Goal: Task Accomplishment & Management: Manage account settings

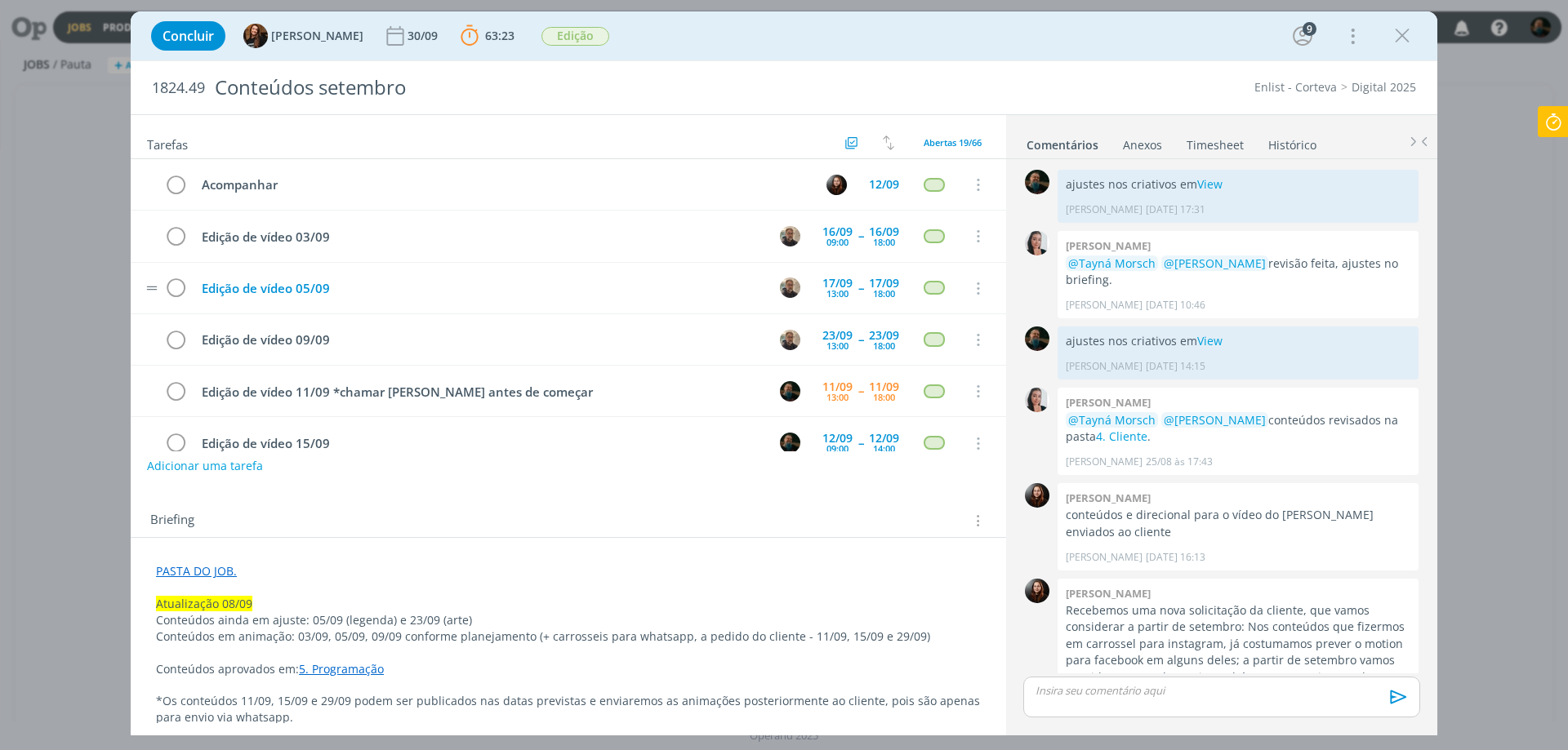
scroll to position [1411, 0]
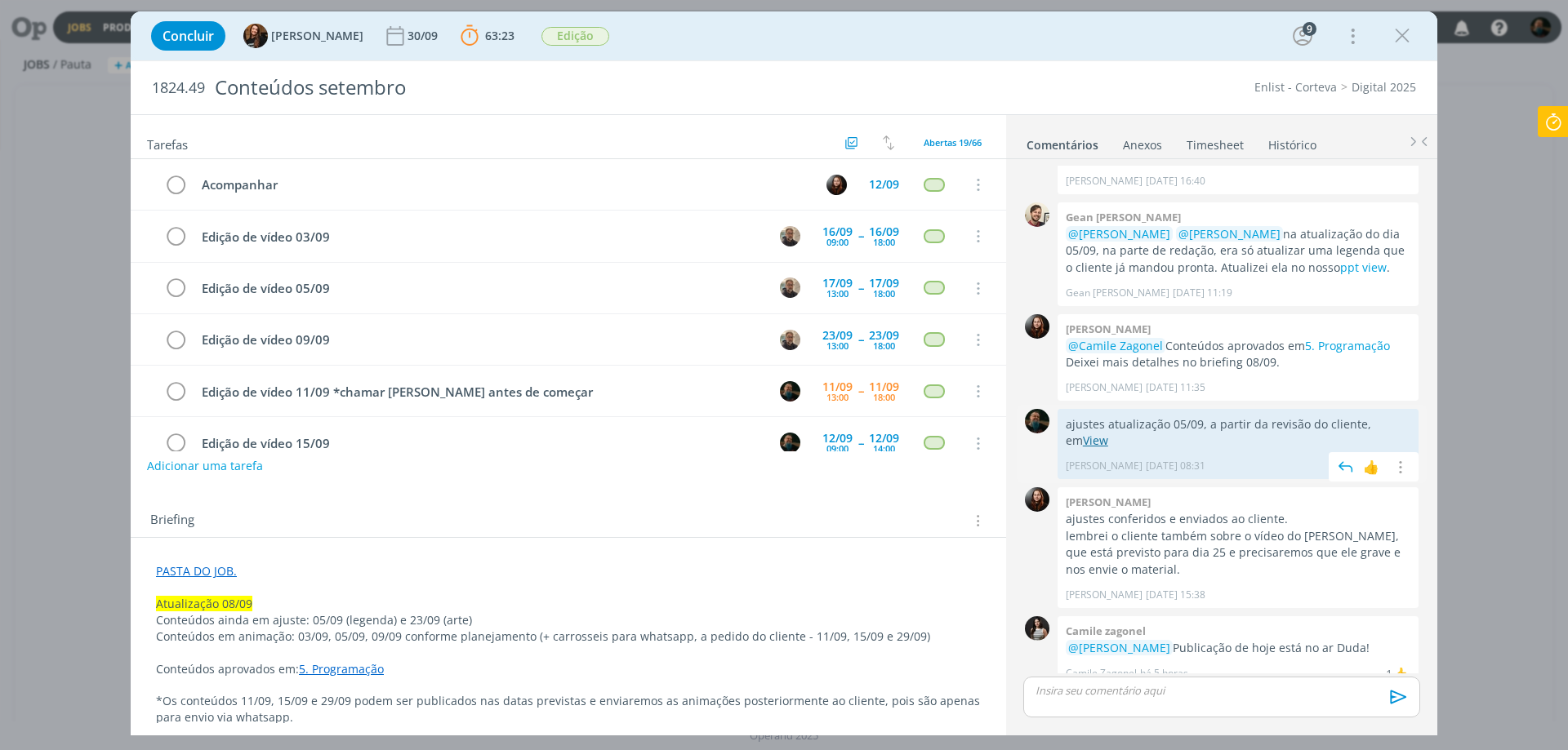
click at [1083, 433] on link "View" at bounding box center [1096, 440] width 26 height 15
click at [1144, 693] on p "dialog" at bounding box center [1222, 691] width 371 height 15
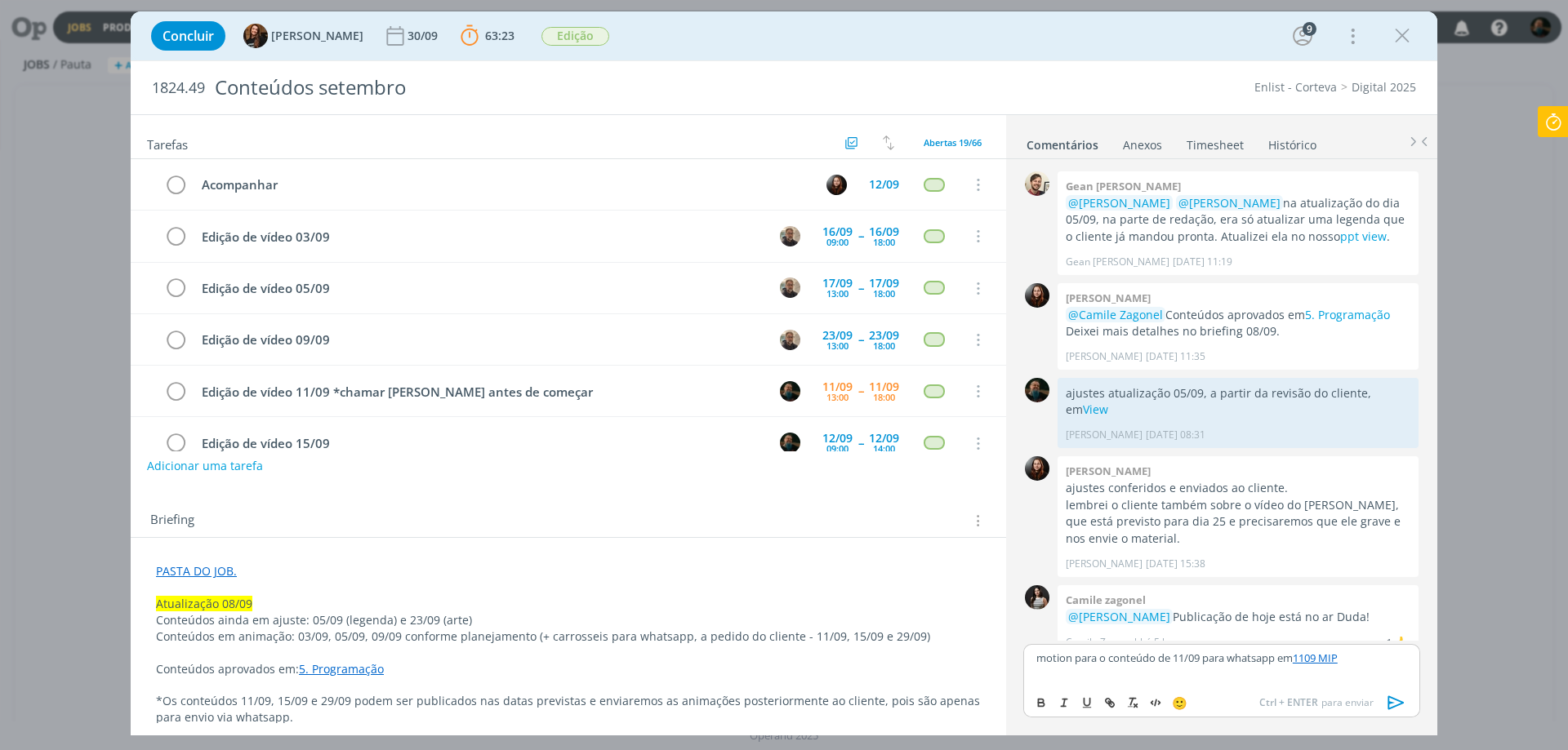
click at [1392, 701] on icon "dialog" at bounding box center [1397, 703] width 25 height 25
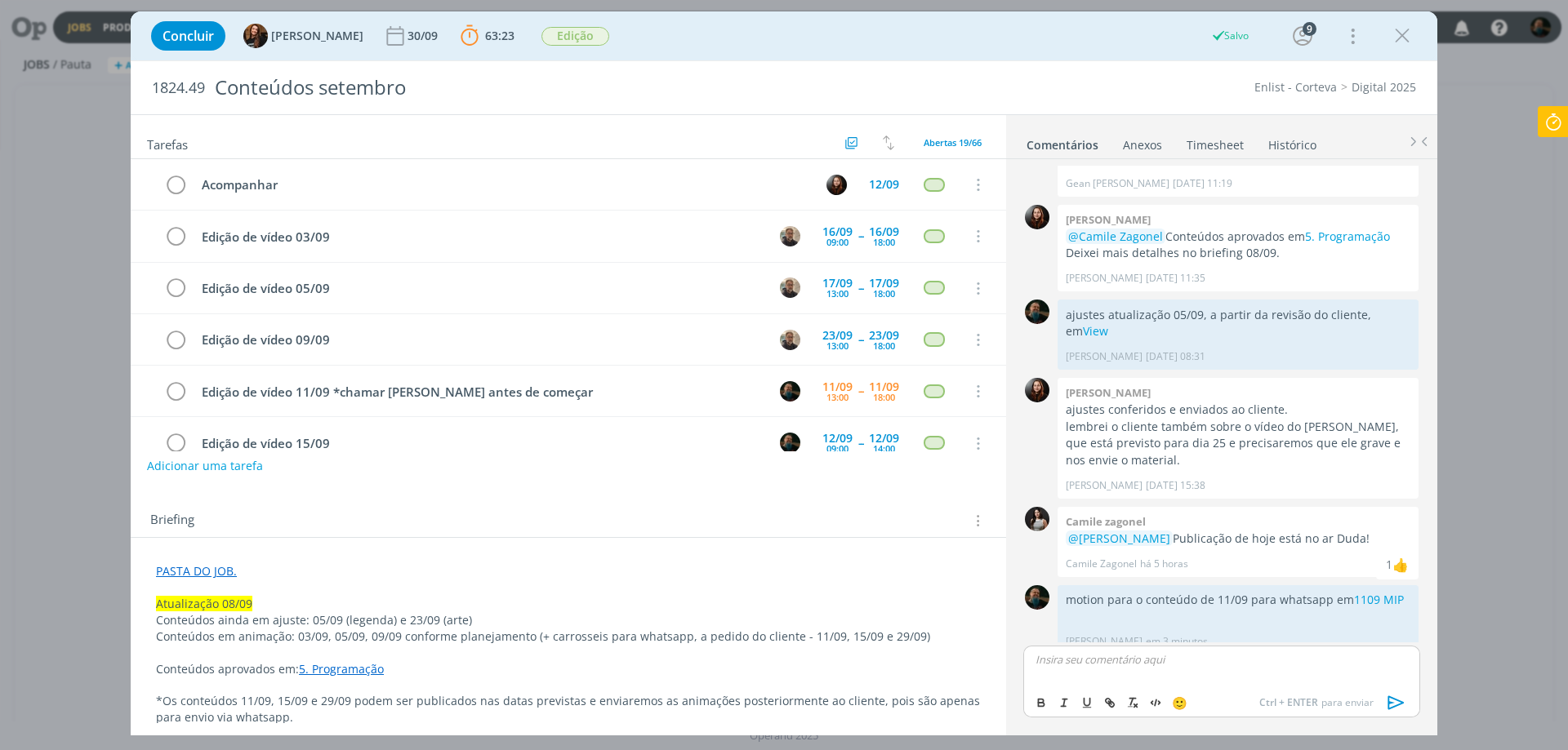
click at [1545, 119] on icon at bounding box center [1553, 122] width 29 height 32
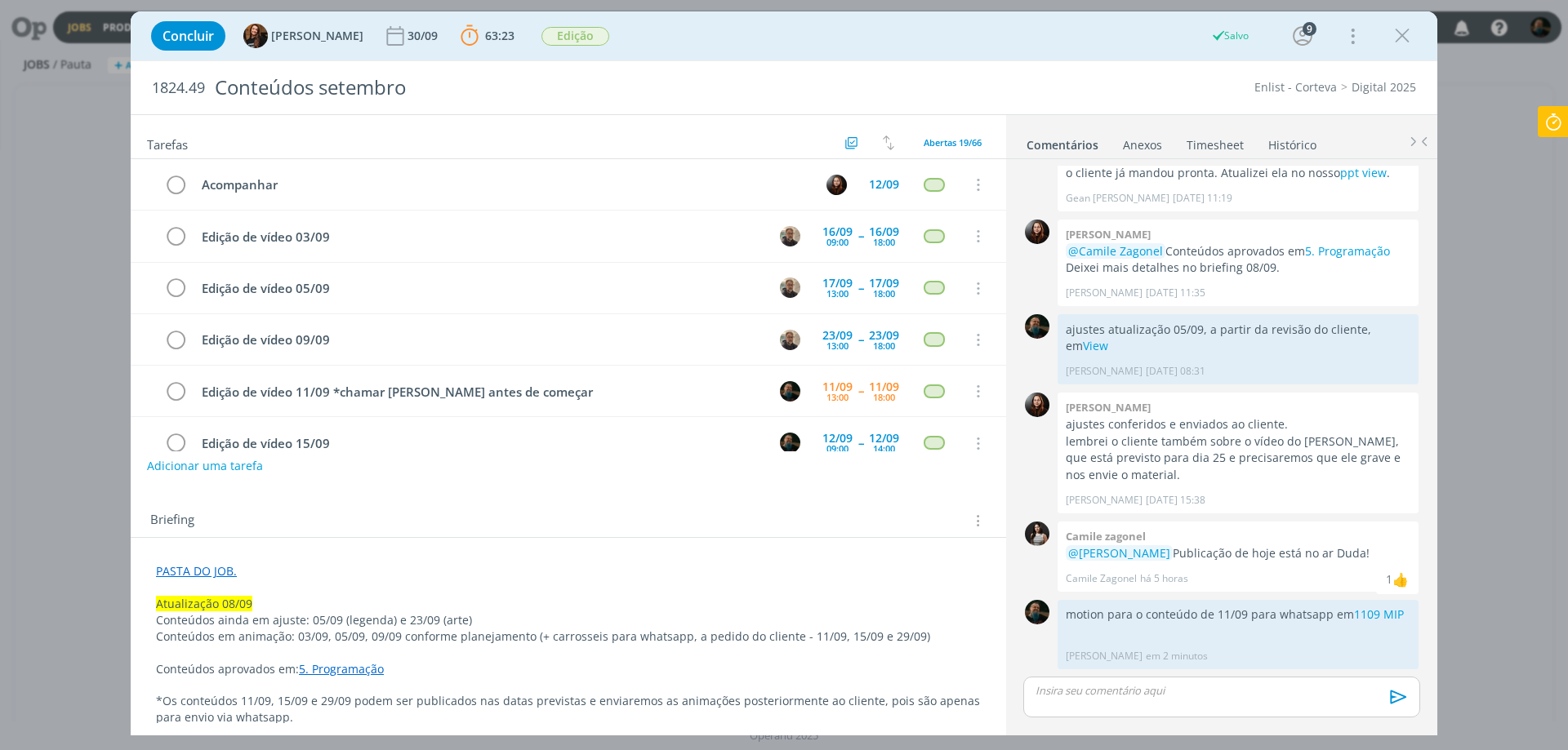
scroll to position [1489, 0]
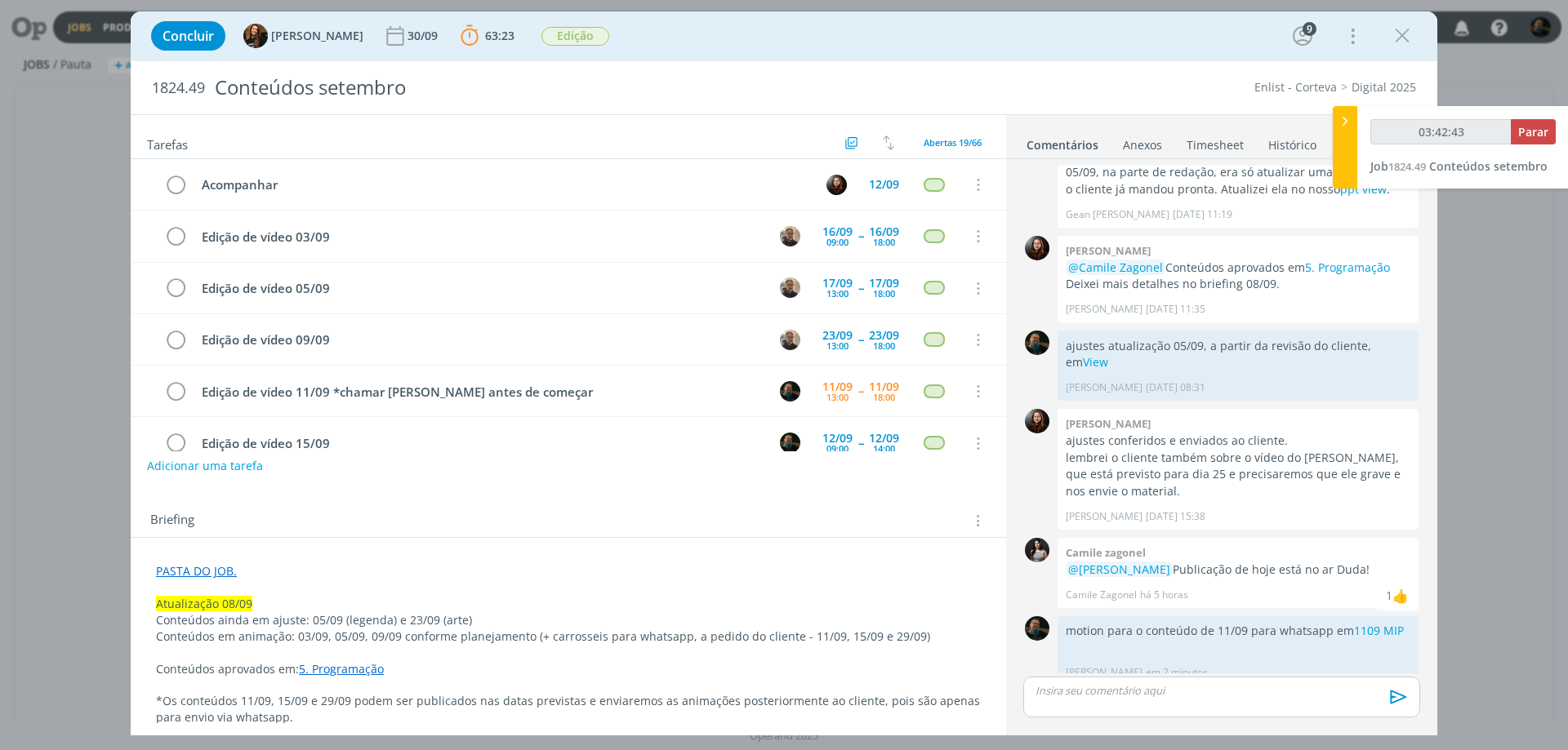
type input "03:42:44"
click at [1530, 128] on span "Parar" at bounding box center [1533, 131] width 30 height 15
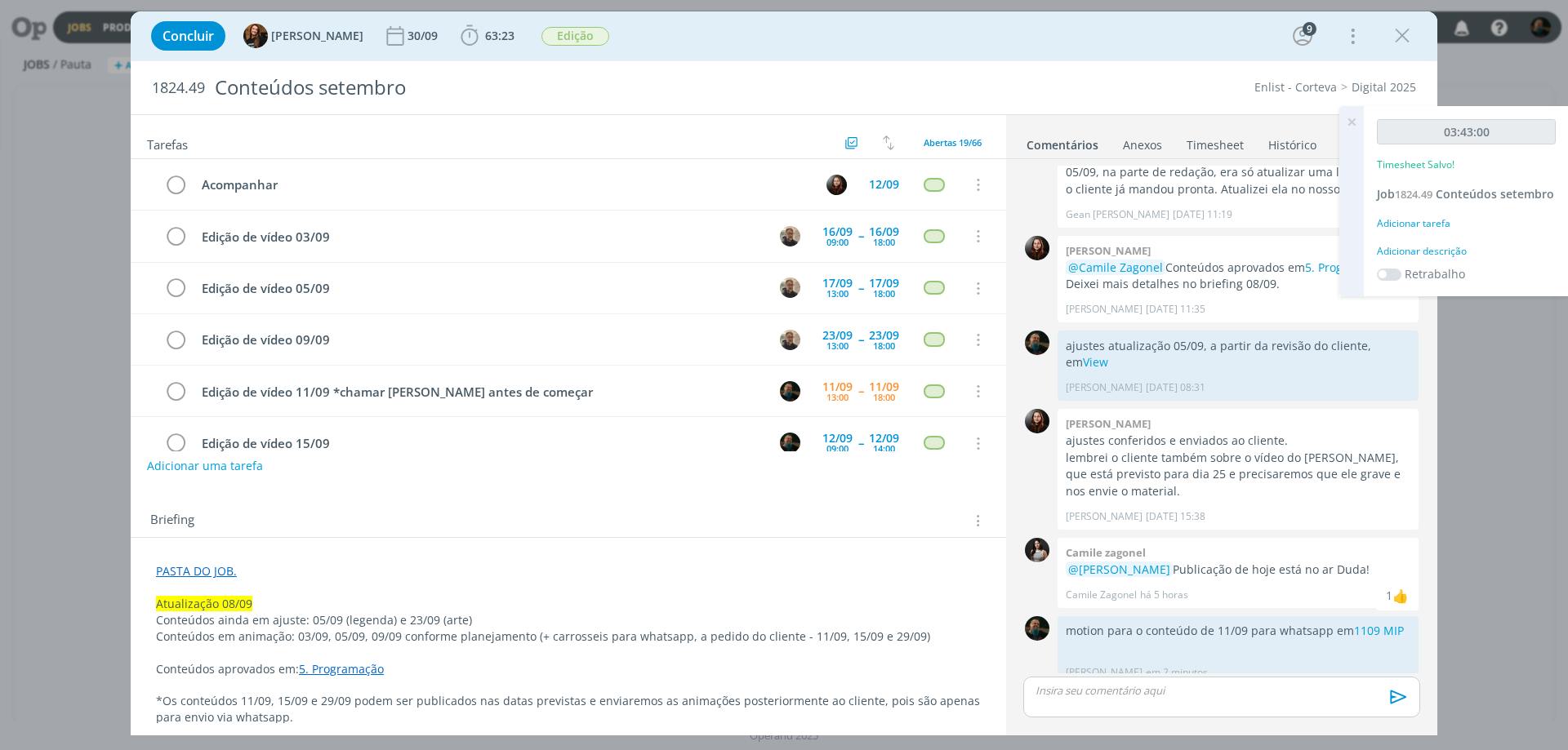
click at [1447, 251] on div "Adicionar descrição" at bounding box center [1466, 251] width 178 height 15
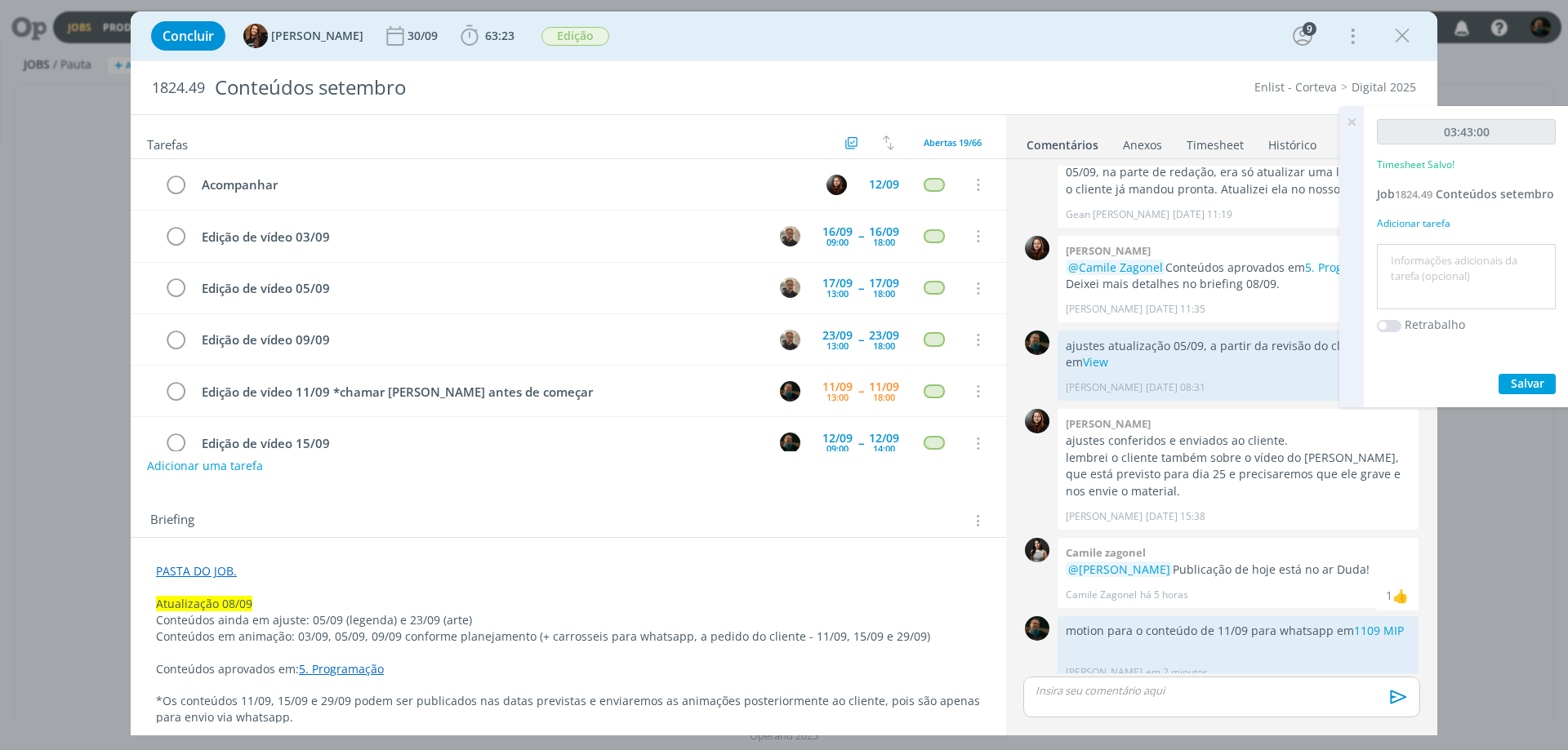
click at [1447, 270] on textarea at bounding box center [1467, 277] width 170 height 58
type textarea "motion conteúdo 11/09"
click at [1548, 389] on button "Salvar" at bounding box center [1527, 383] width 57 height 20
click at [1351, 122] on icon at bounding box center [1351, 122] width 29 height 32
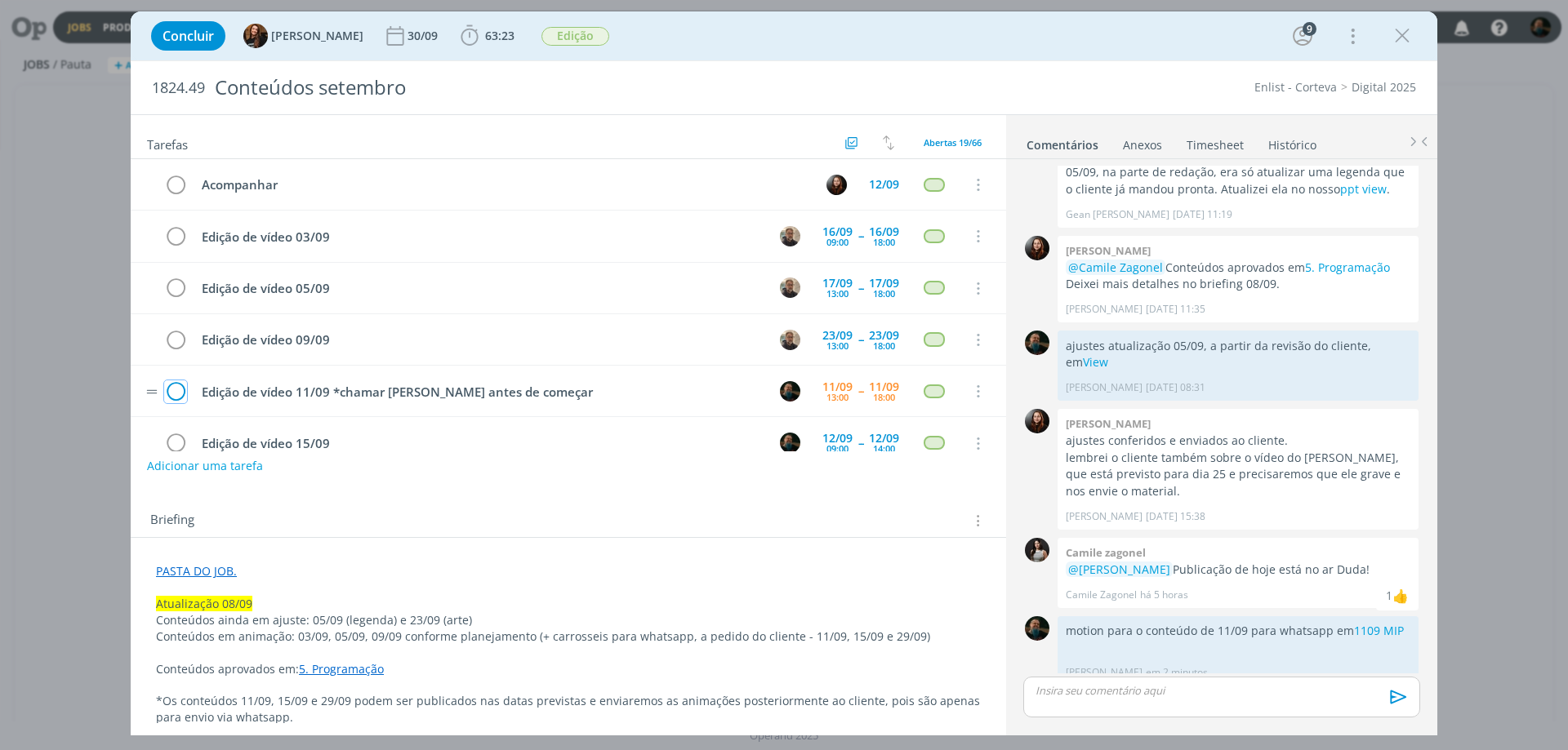
click at [179, 392] on icon "dialog" at bounding box center [176, 392] width 23 height 25
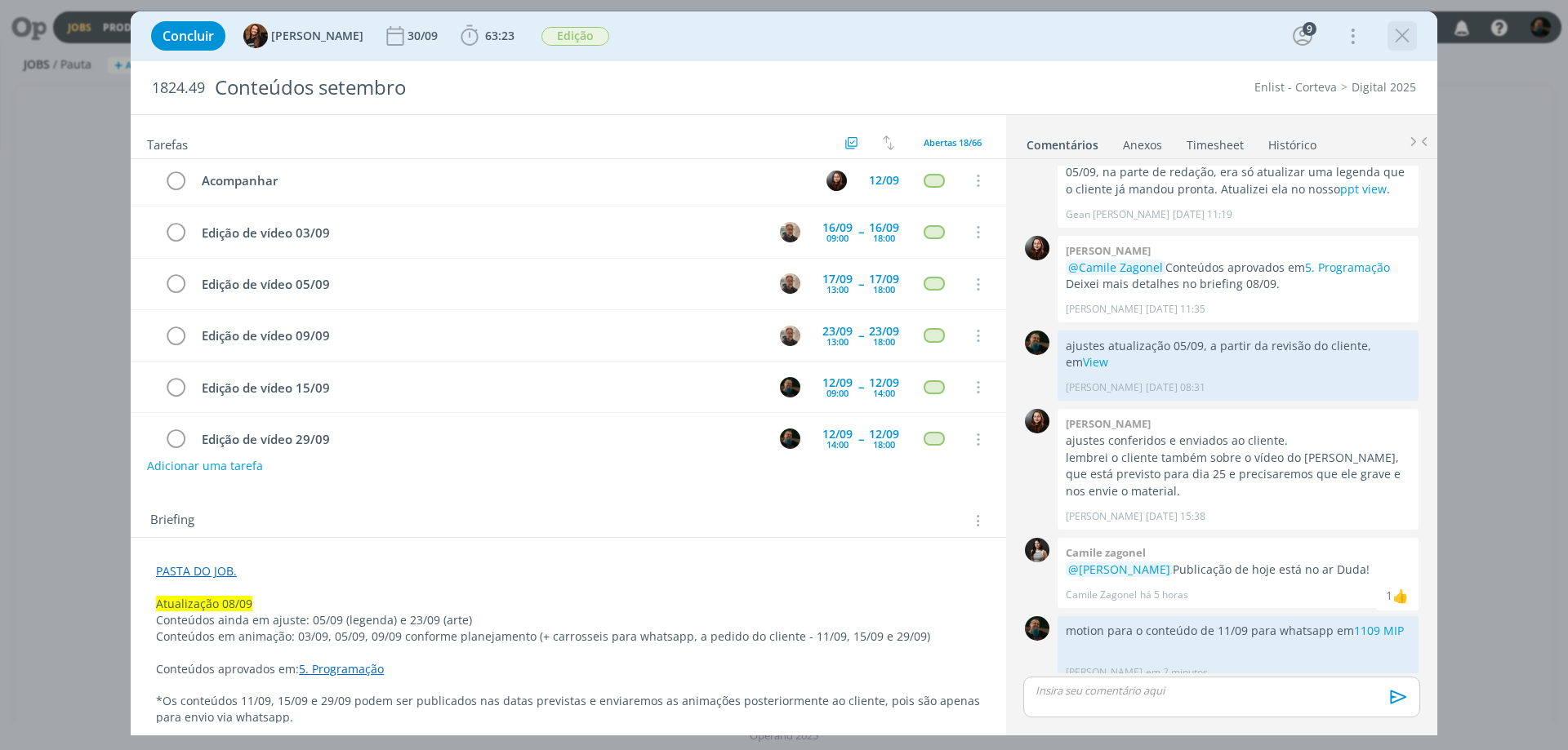
click at [1402, 27] on icon "dialog" at bounding box center [1403, 36] width 25 height 25
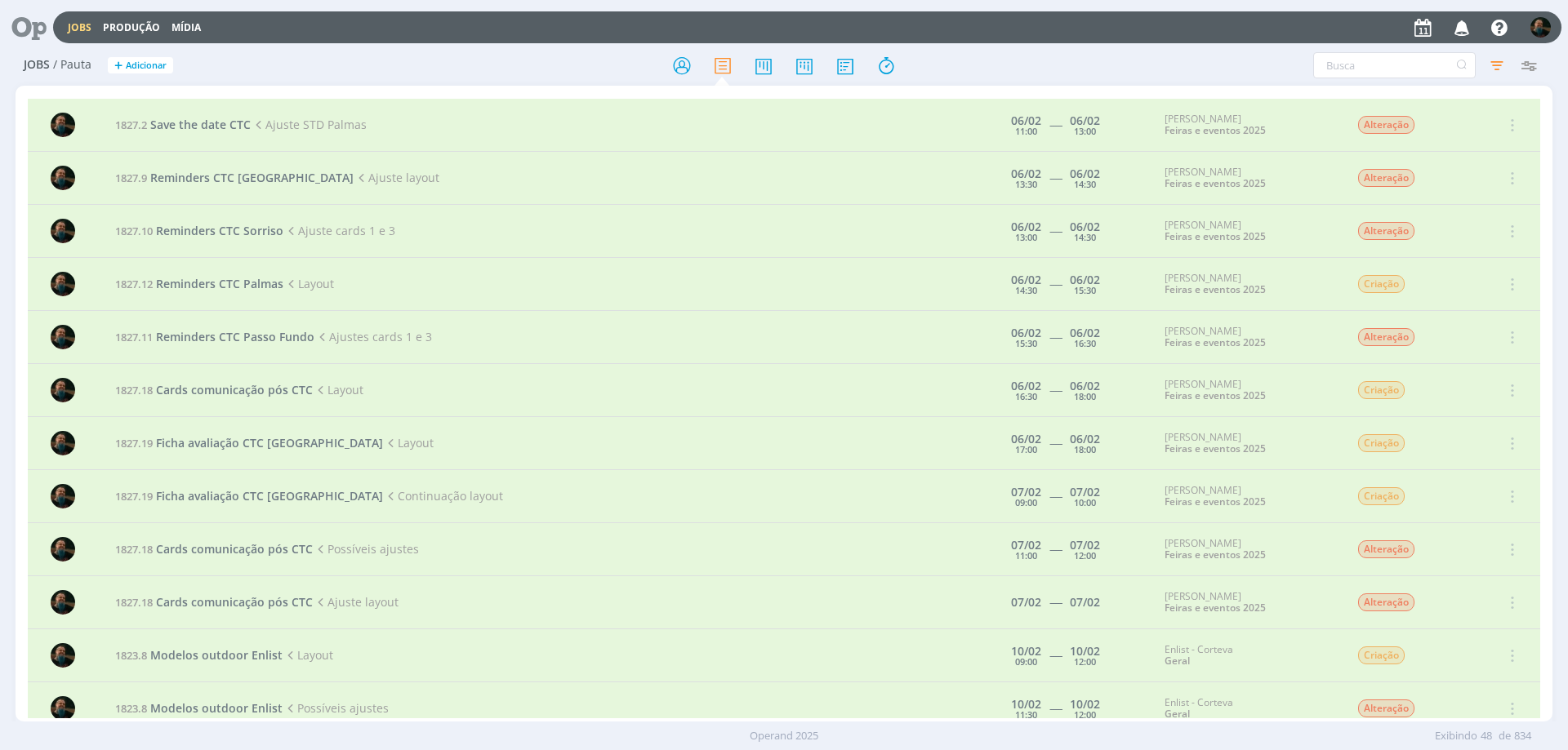
click at [30, 26] on icon at bounding box center [23, 28] width 34 height 32
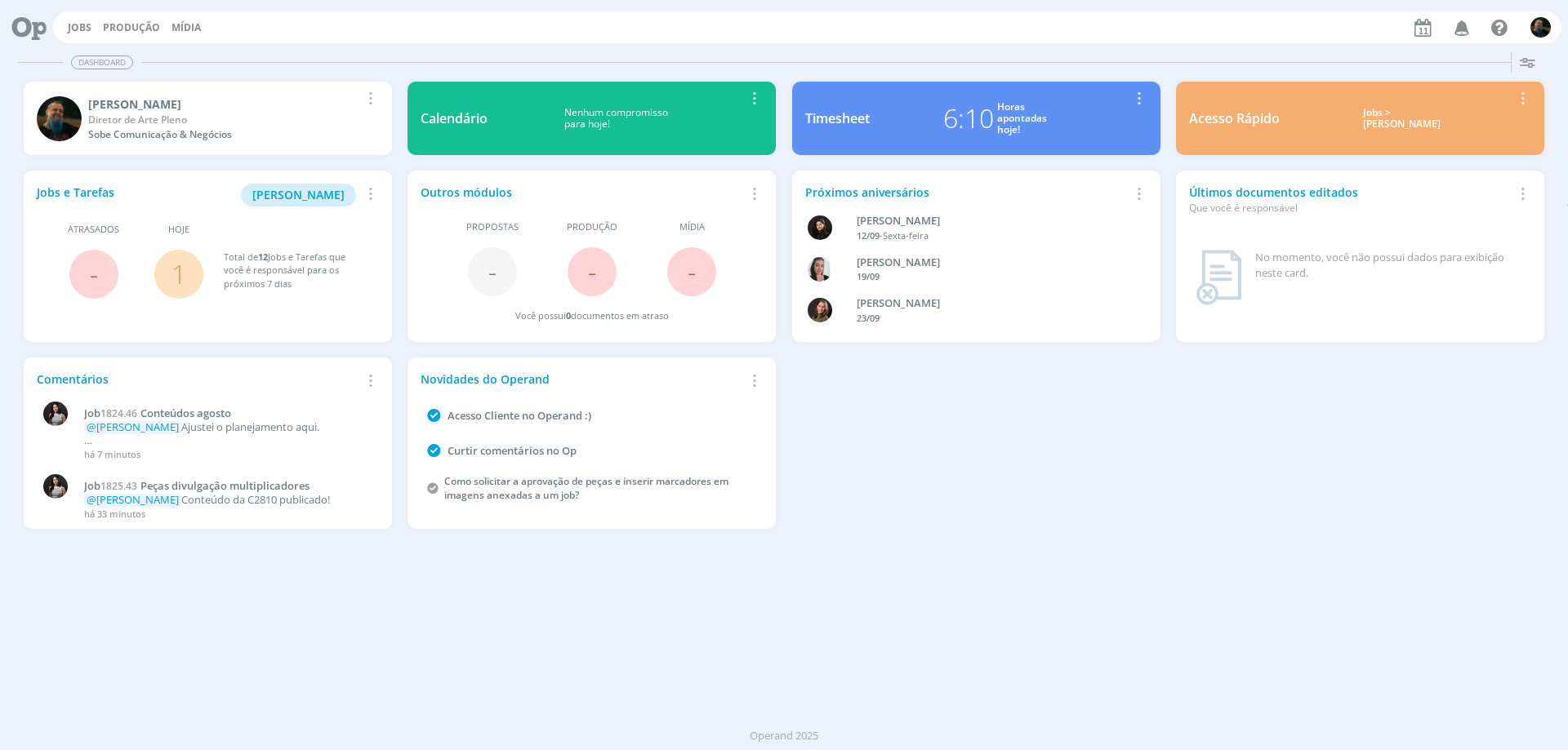
click at [178, 281] on link "1" at bounding box center [178, 274] width 15 height 36
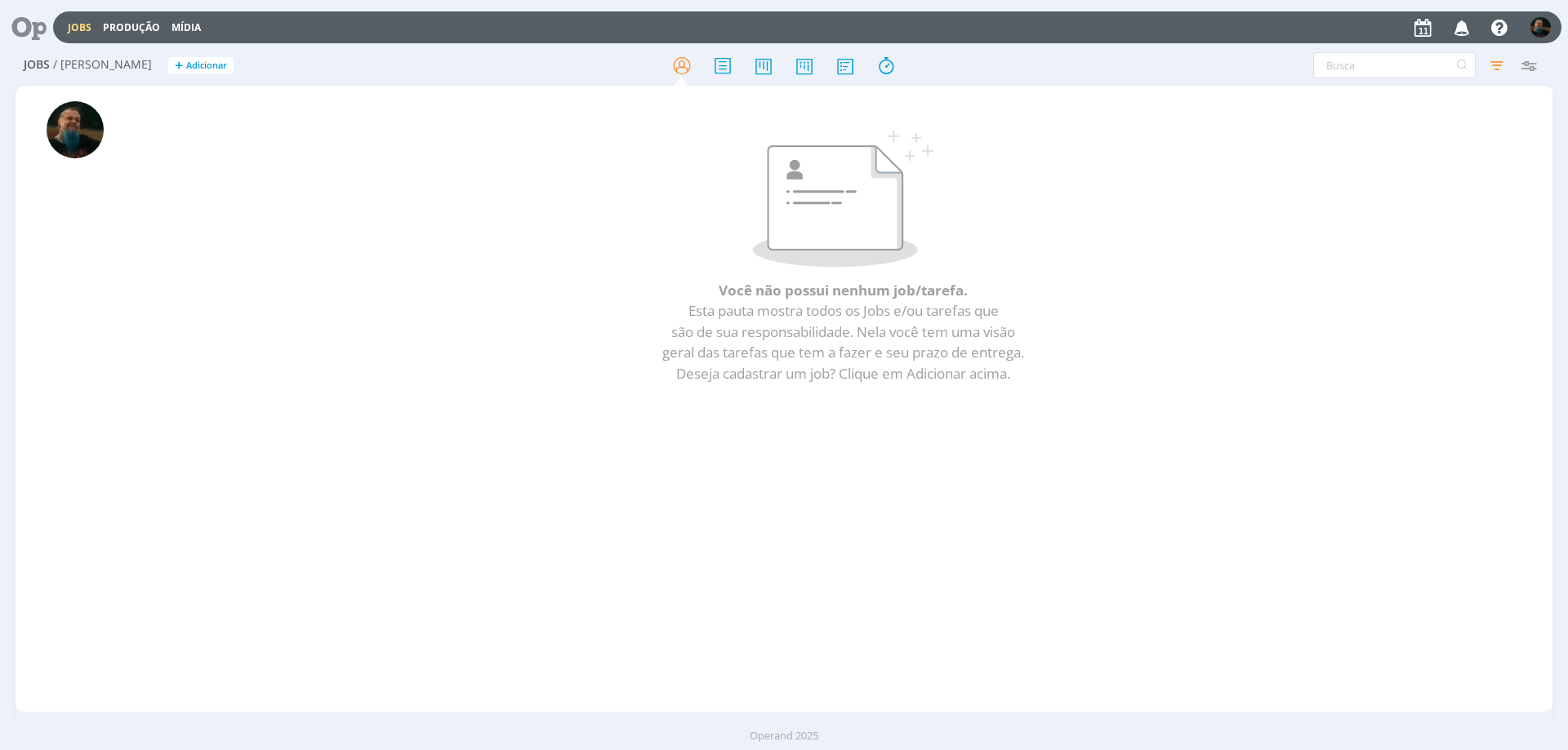
click at [28, 28] on icon at bounding box center [23, 28] width 34 height 32
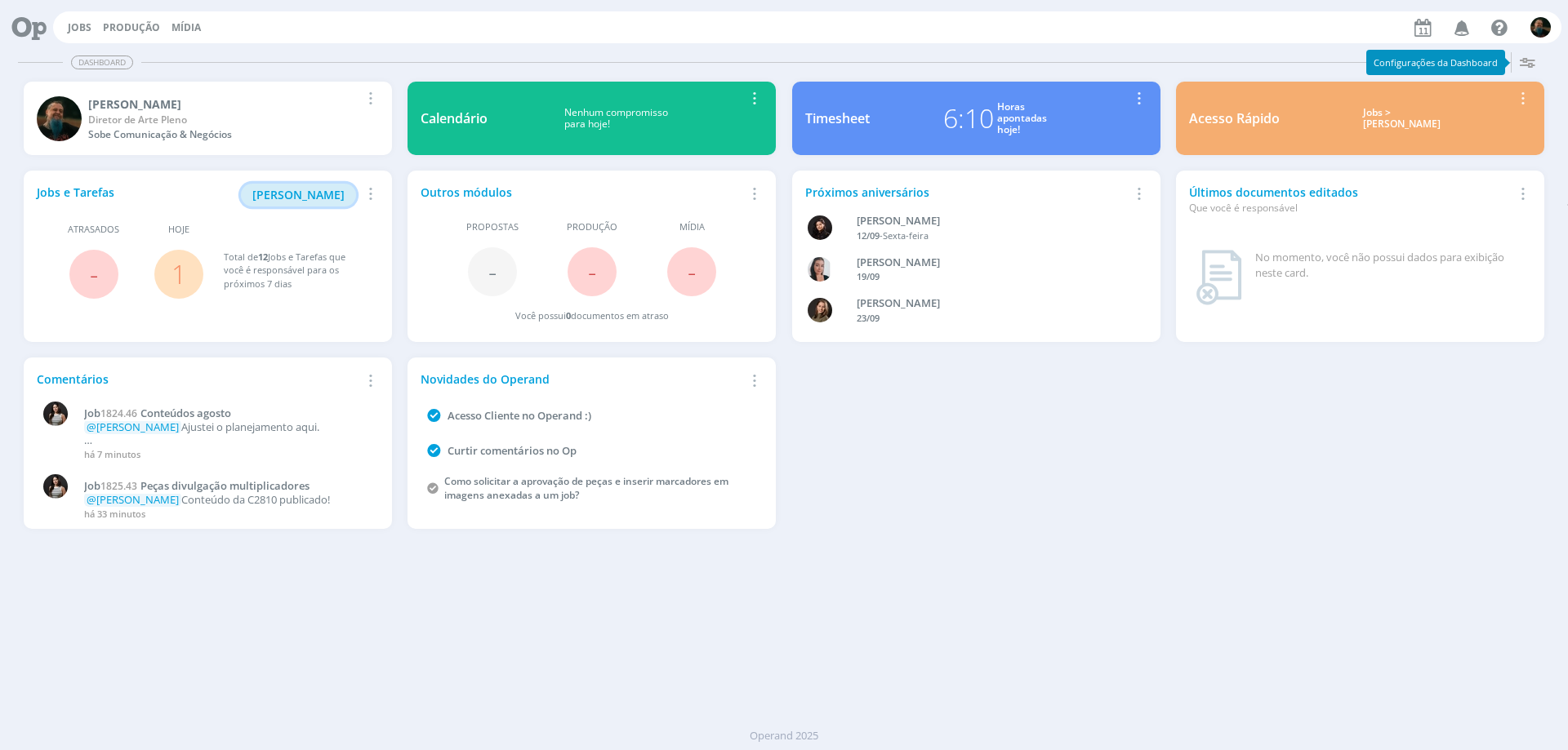
click at [309, 199] on span "[PERSON_NAME]" at bounding box center [298, 194] width 92 height 15
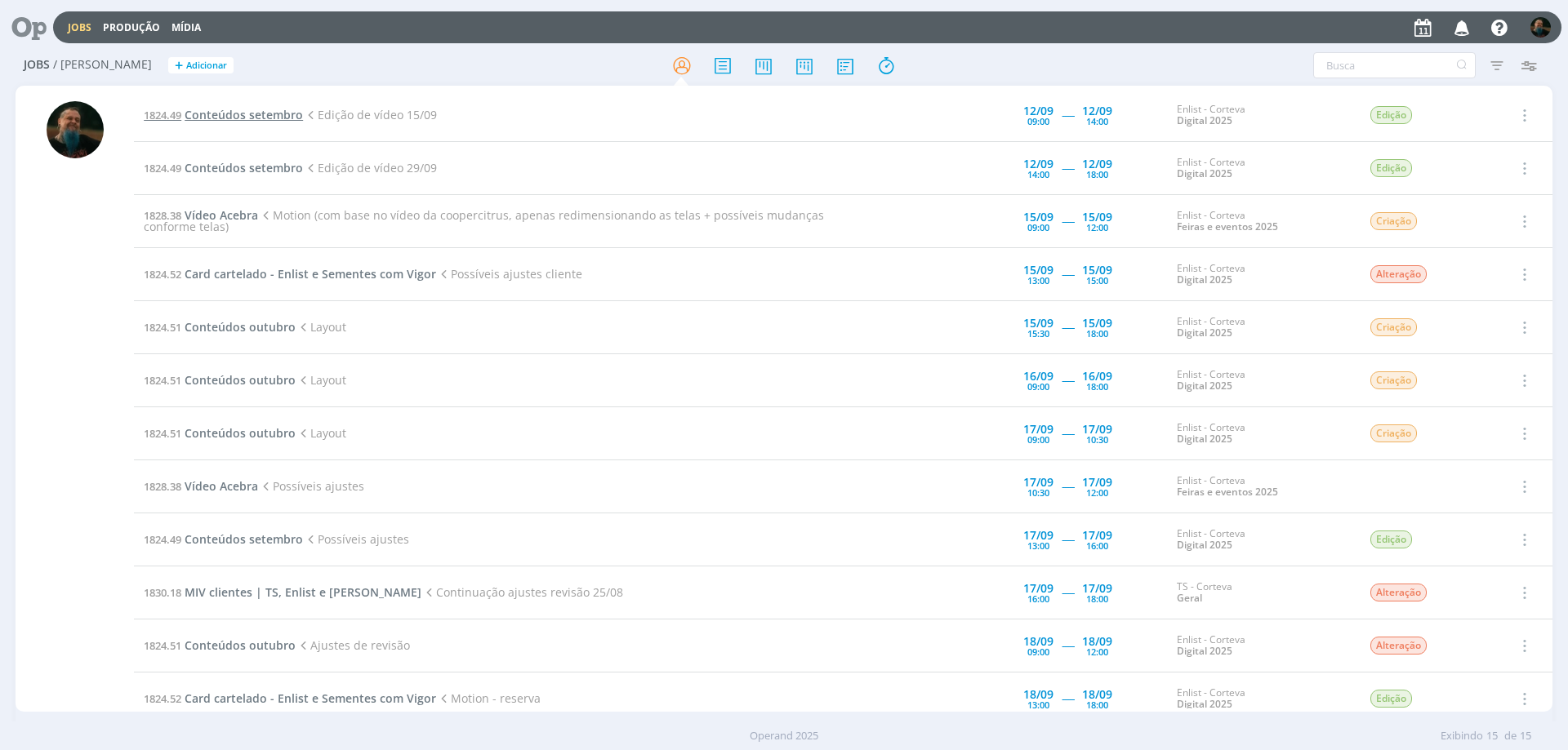
click at [289, 114] on span "Conteúdos setembro" at bounding box center [243, 114] width 118 height 15
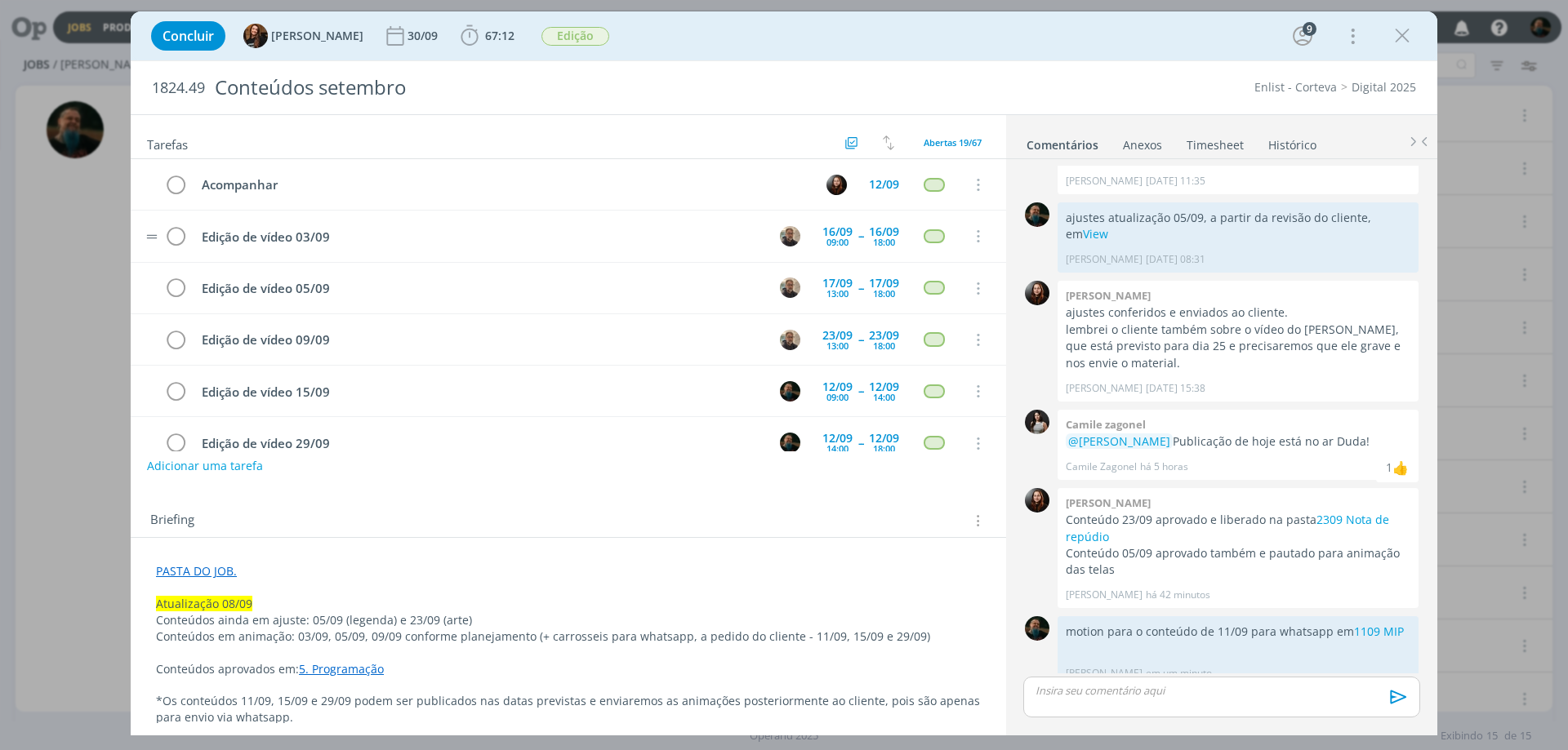
scroll to position [155, 0]
